Goal: Find specific page/section: Find specific page/section

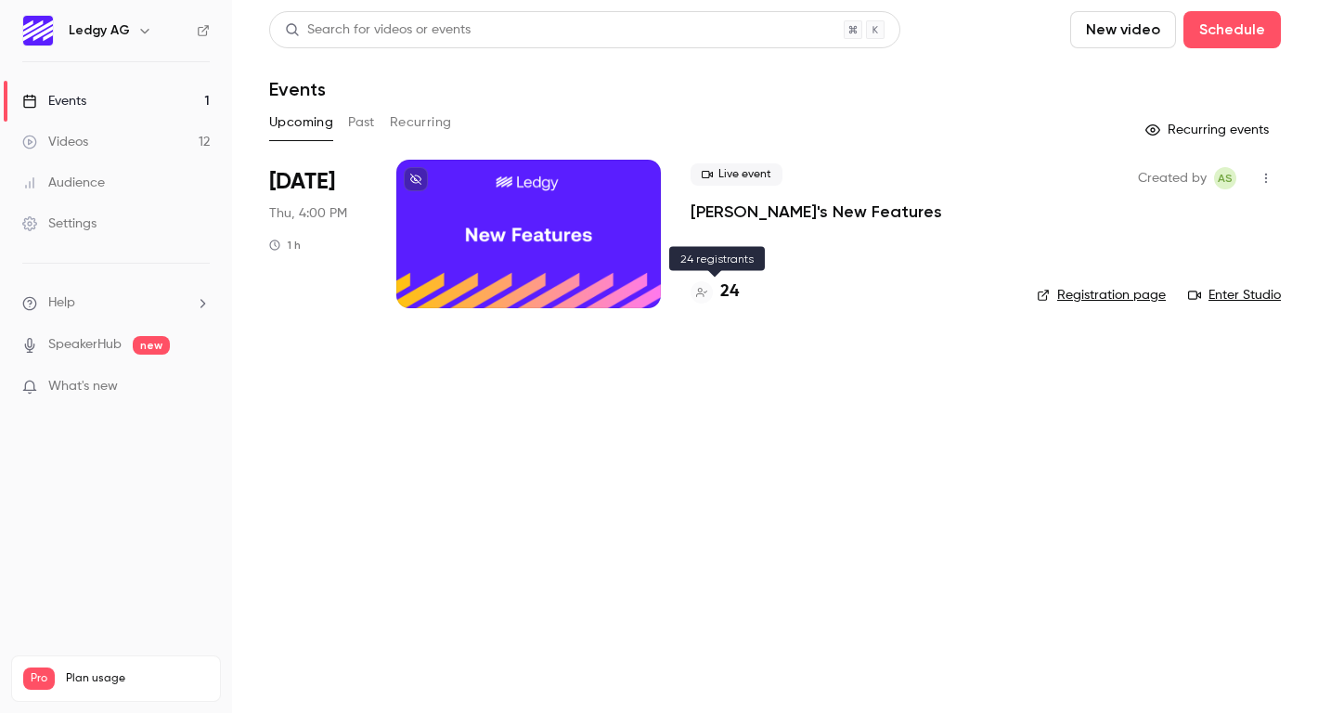
click at [725, 292] on h4 "24" at bounding box center [729, 291] width 19 height 25
